Goal: Information Seeking & Learning: Learn about a topic

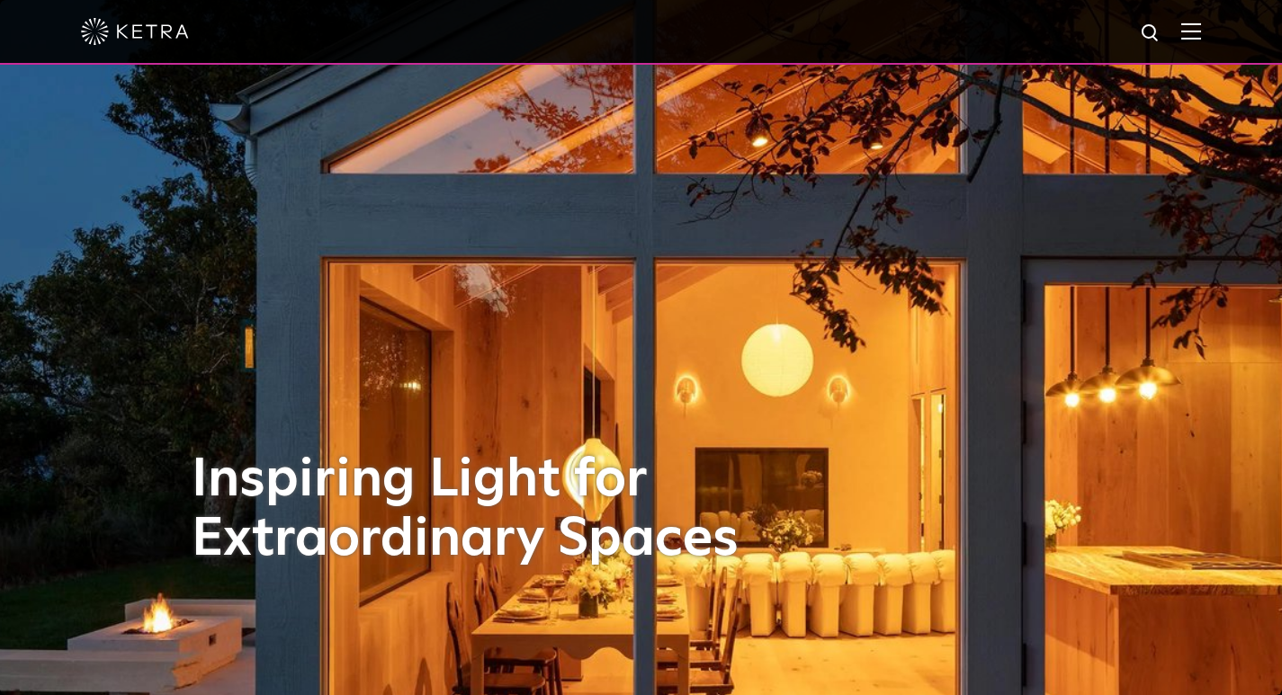
click at [1189, 22] on div at bounding box center [641, 31] width 1120 height 63
click at [1199, 28] on img at bounding box center [1191, 30] width 20 height 17
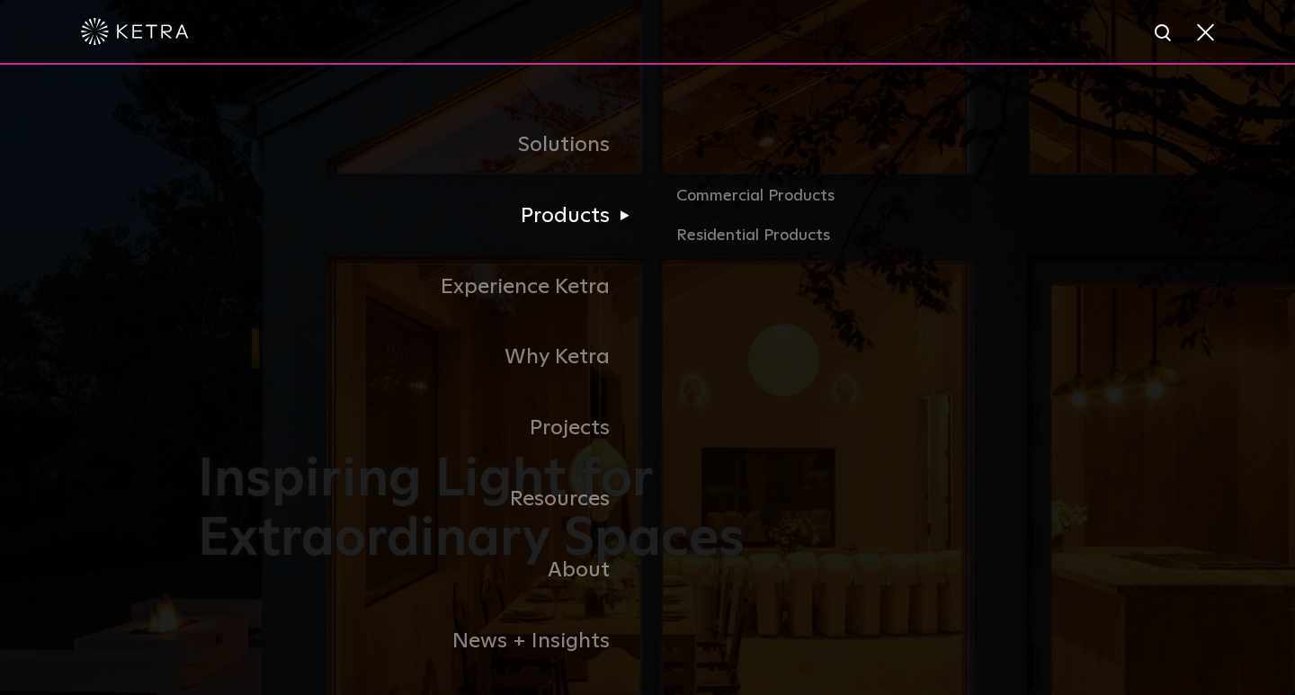
click at [572, 213] on link "Products" at bounding box center [423, 216] width 450 height 71
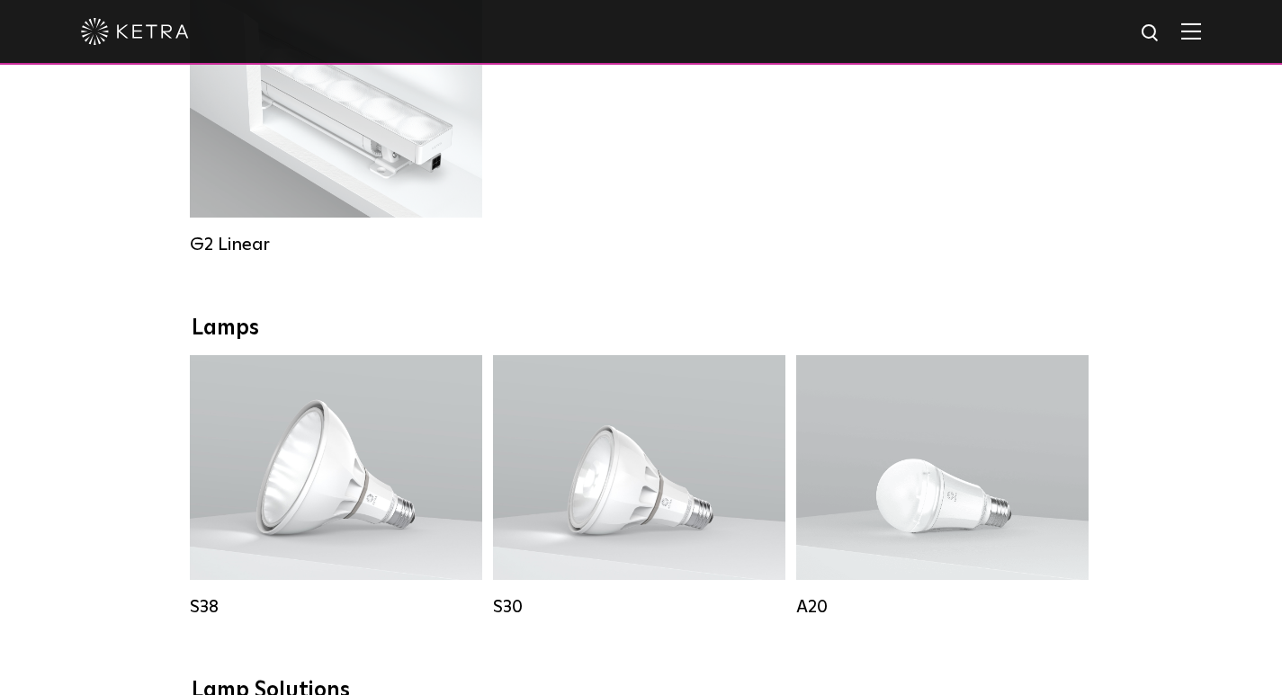
scroll to position [1169, 0]
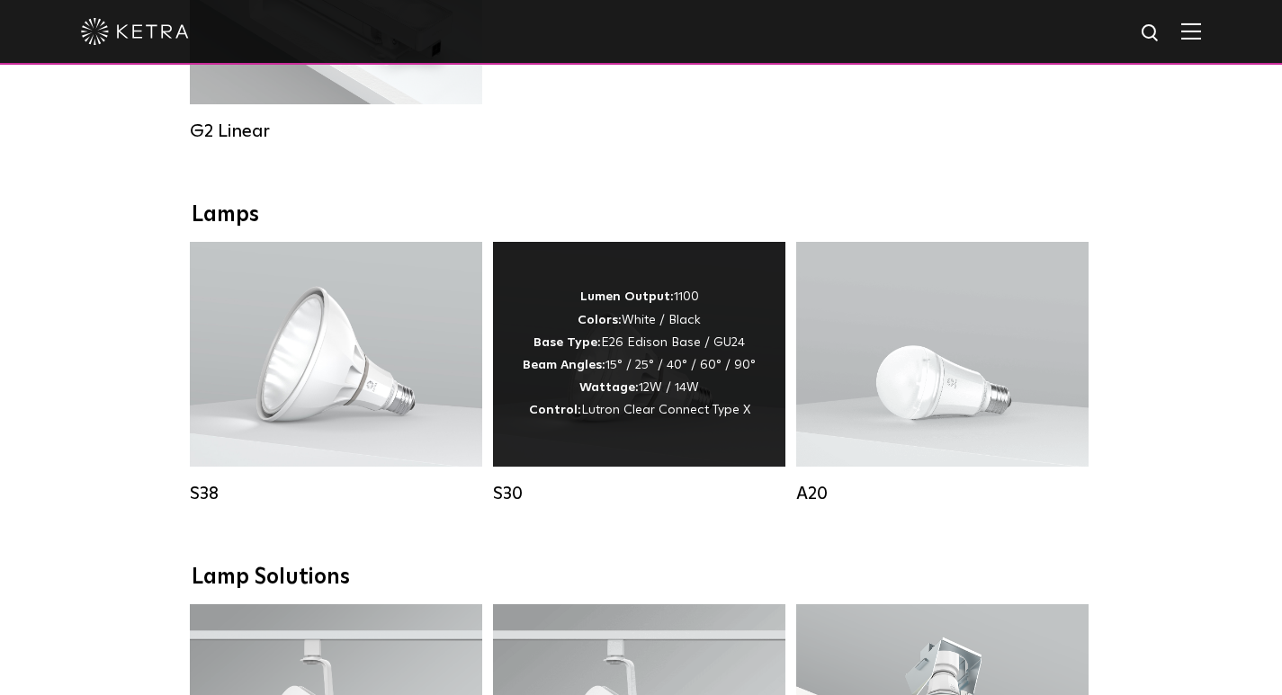
click at [658, 416] on span "Lutron Clear Connect Type X" at bounding box center [665, 410] width 169 height 13
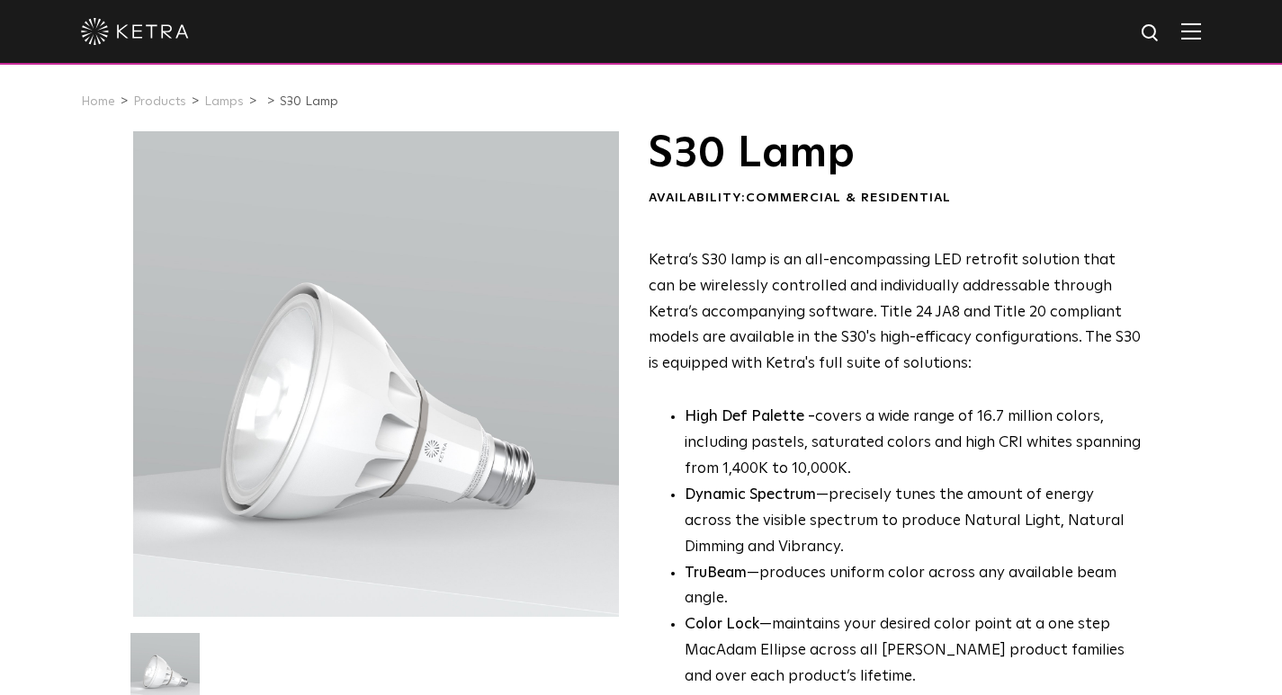
click at [321, 417] on div at bounding box center [376, 374] width 487 height 487
drag, startPoint x: 386, startPoint y: 395, endPoint x: 500, endPoint y: 460, distance: 131.3
click at [500, 460] on div at bounding box center [376, 374] width 487 height 487
drag, startPoint x: 357, startPoint y: 350, endPoint x: 450, endPoint y: 427, distance: 120.7
click at [450, 430] on div at bounding box center [376, 374] width 487 height 487
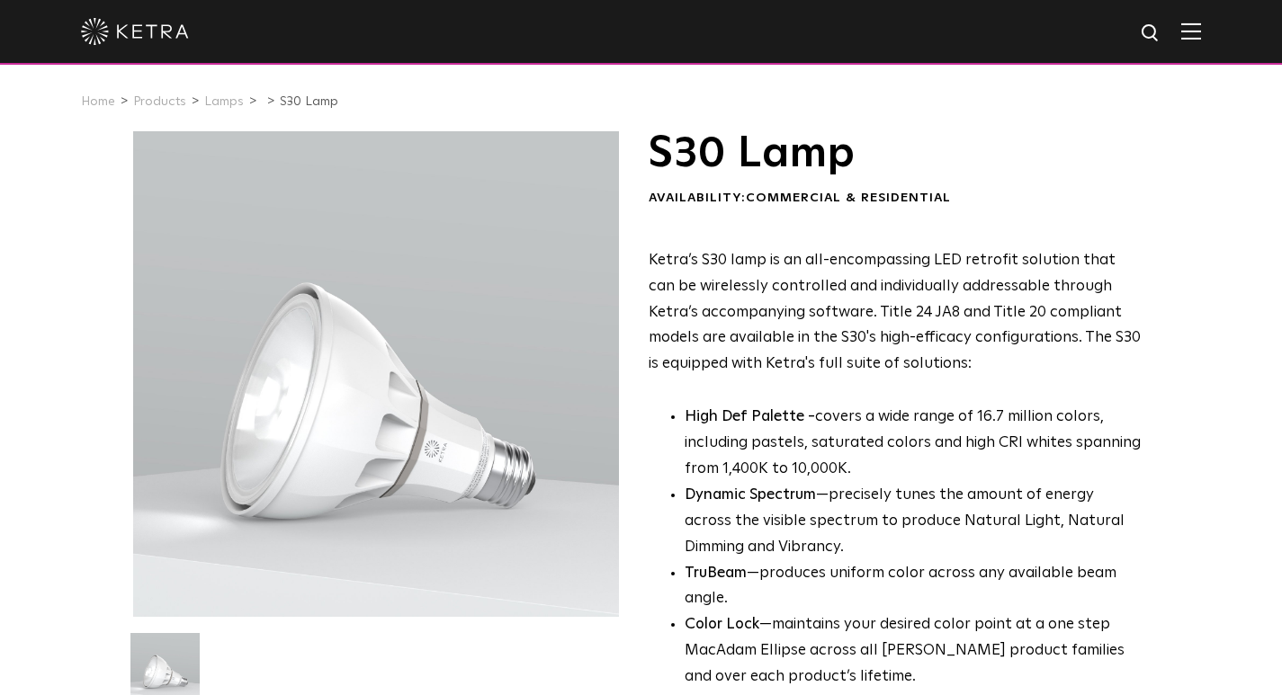
drag, startPoint x: 479, startPoint y: 426, endPoint x: 415, endPoint y: 369, distance: 86.0
drag, startPoint x: 415, startPoint y: 369, endPoint x: 430, endPoint y: 368, distance: 15.3
click at [430, 368] on div at bounding box center [376, 374] width 487 height 487
